Goal: Information Seeking & Learning: Learn about a topic

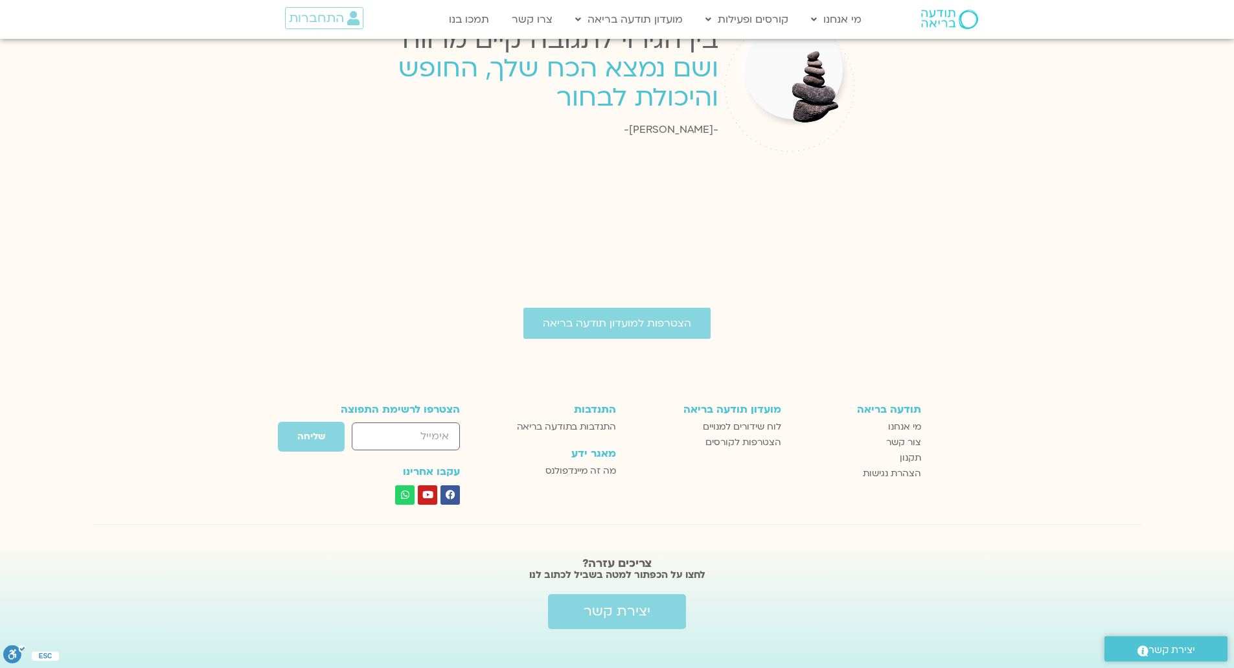
scroll to position [2475, 0]
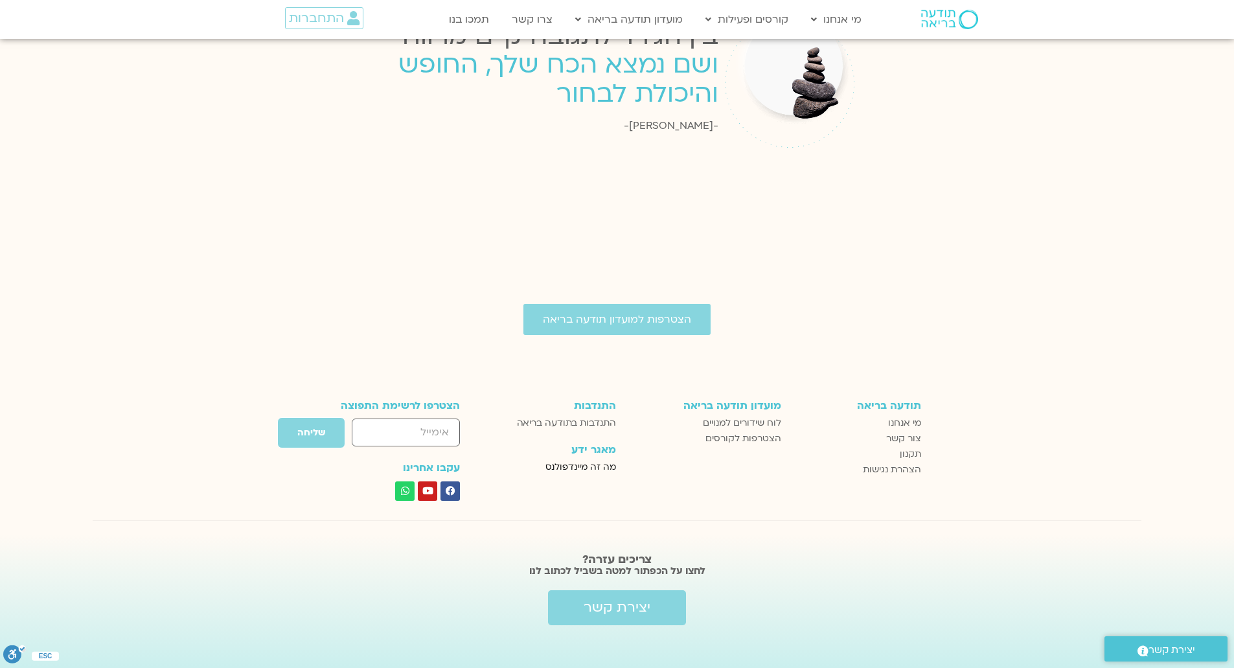
click at [589, 459] on span "מה זה מיינדפולנס" at bounding box center [581, 467] width 71 height 16
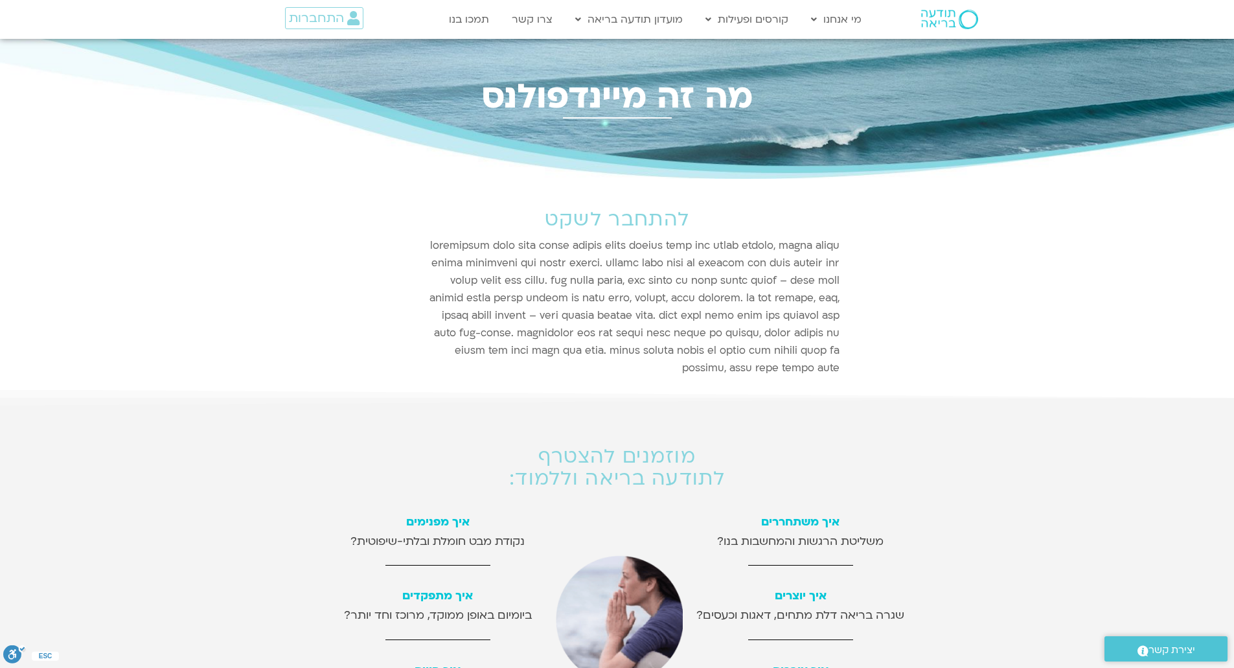
click at [833, 242] on div at bounding box center [617, 315] width 460 height 156
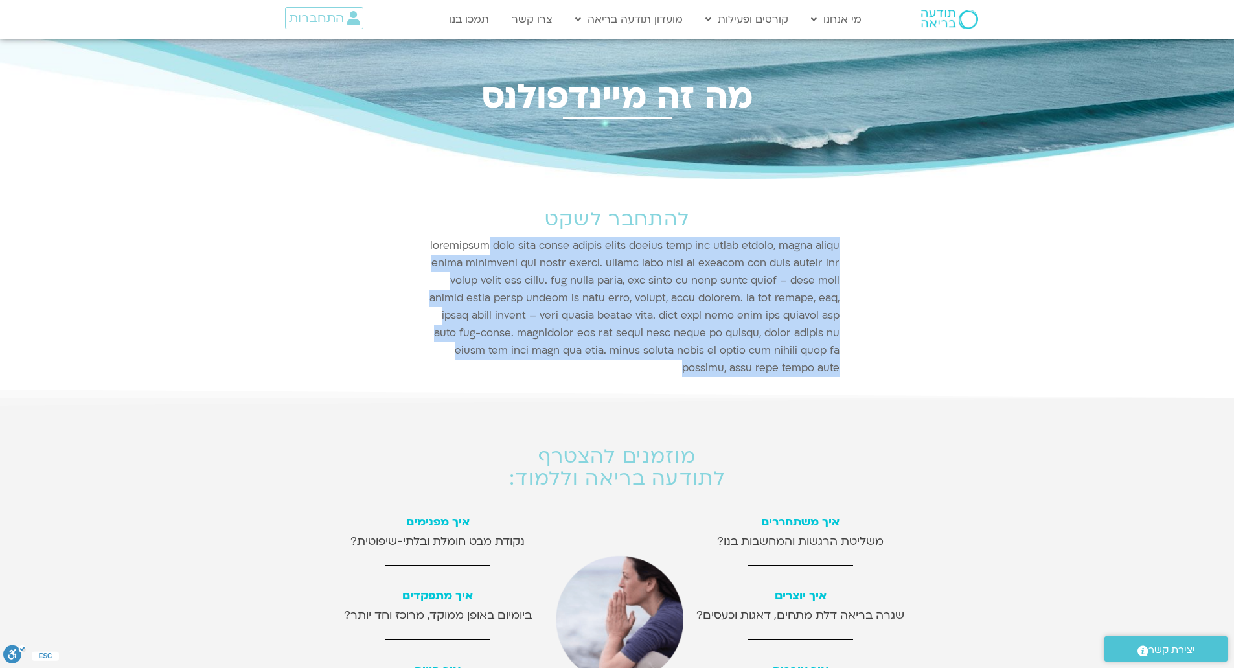
drag, startPoint x: 833, startPoint y: 242, endPoint x: 808, endPoint y: 283, distance: 47.7
click at [808, 283] on div at bounding box center [617, 315] width 460 height 156
copy div "מיינדפולנס הינה שיטה מעשית המלמדת להיות נוכחים ברגע בלי להיות מוצפים, ומבלי שנג…"
